Goal: Information Seeking & Learning: Learn about a topic

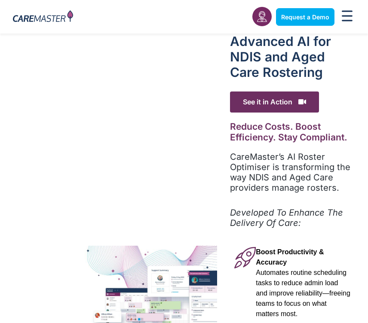
click at [159, 261] on img at bounding box center [108, 302] width 217 height 113
click at [113, 274] on img at bounding box center [108, 302] width 217 height 113
click at [116, 271] on img at bounding box center [108, 302] width 217 height 113
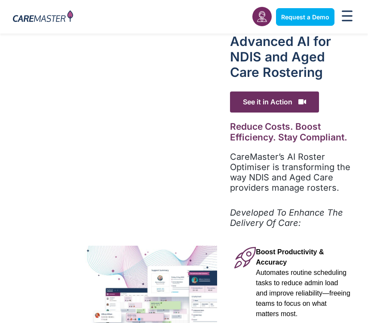
click at [106, 296] on img at bounding box center [108, 302] width 217 height 113
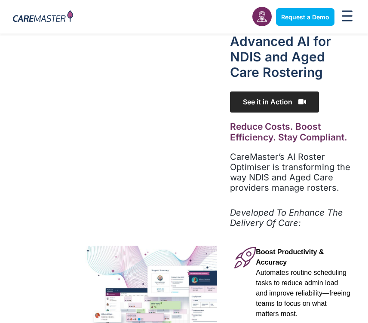
click at [264, 103] on span "See it in Action" at bounding box center [274, 101] width 89 height 21
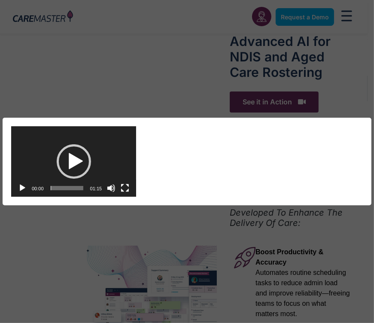
click at [272, 102] on div "Video Player [URL][DOMAIN_NAME] 00:00 00:00 01:15 Use Up/Down Arrow keys to inc…" at bounding box center [187, 161] width 374 height 323
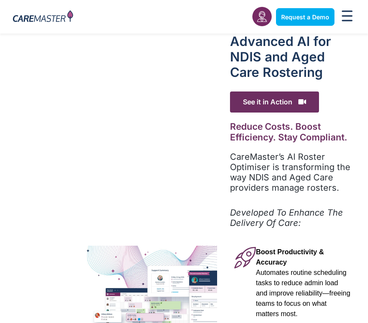
click at [272, 102] on span "See it in Action" at bounding box center [274, 101] width 89 height 21
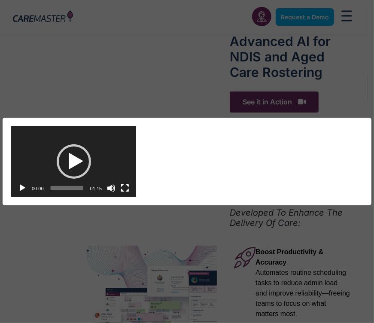
click at [272, 102] on div "Video Player [URL][DOMAIN_NAME] 00:00 00:00 01:15 Use Up/Down Arrow keys to inc…" at bounding box center [187, 161] width 374 height 323
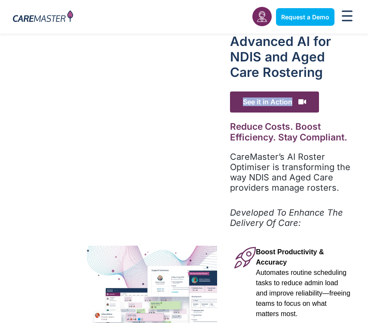
click at [272, 102] on span "See it in Action" at bounding box center [274, 101] width 89 height 21
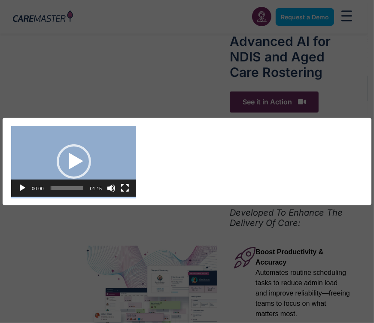
click at [272, 102] on div "Video Player [URL][DOMAIN_NAME] 00:00 00:00 01:15 Use Up/Down Arrow keys to inc…" at bounding box center [187, 161] width 374 height 323
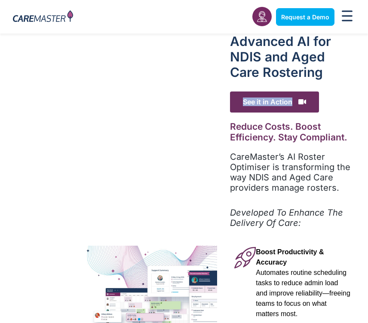
click at [272, 102] on span "See it in Action" at bounding box center [274, 101] width 89 height 21
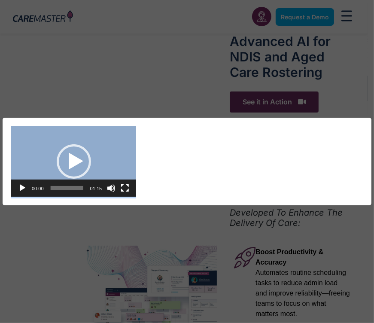
click at [272, 102] on div "Video Player [URL][DOMAIN_NAME] 00:00 00:00 01:15 Use Up/Down Arrow keys to inc…" at bounding box center [187, 161] width 374 height 323
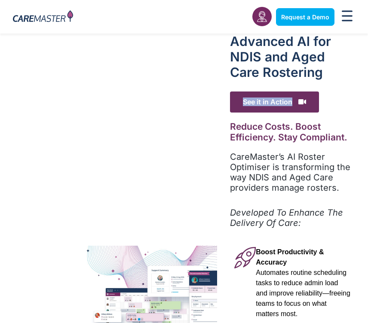
click at [272, 102] on span "See it in Action" at bounding box center [274, 101] width 89 height 21
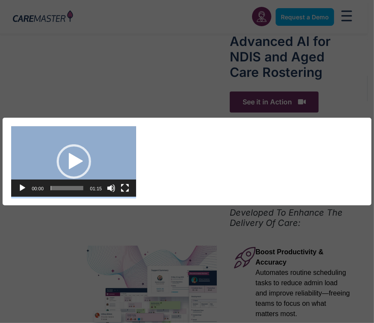
click at [272, 102] on div "Video Player [URL][DOMAIN_NAME] 00:00 00:00 01:15 Use Up/Down Arrow keys to inc…" at bounding box center [187, 161] width 374 height 323
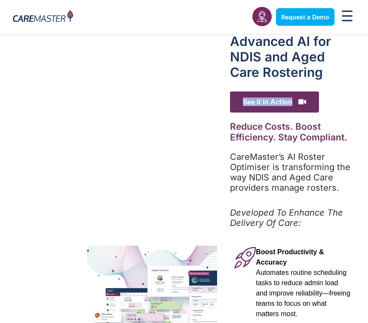
click at [272, 102] on span "See it in Action" at bounding box center [274, 101] width 89 height 21
